Goal: Complete application form

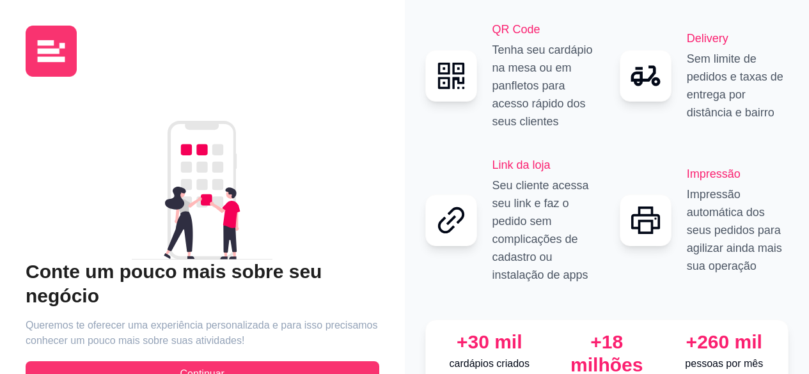
scroll to position [49, 0]
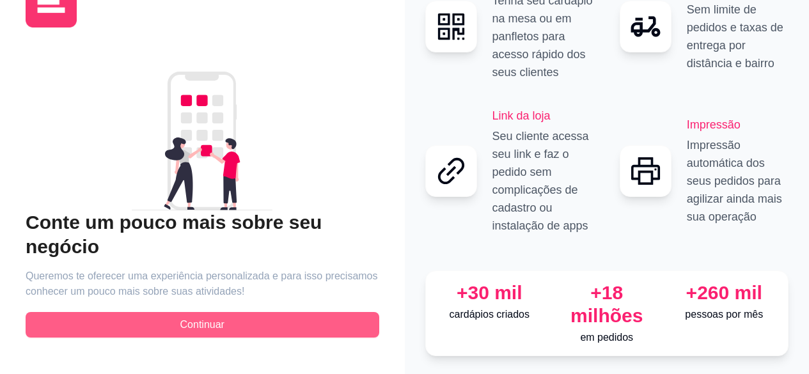
click at [293, 318] on button "Continuar" at bounding box center [202, 325] width 353 height 26
